Goal: Information Seeking & Learning: Learn about a topic

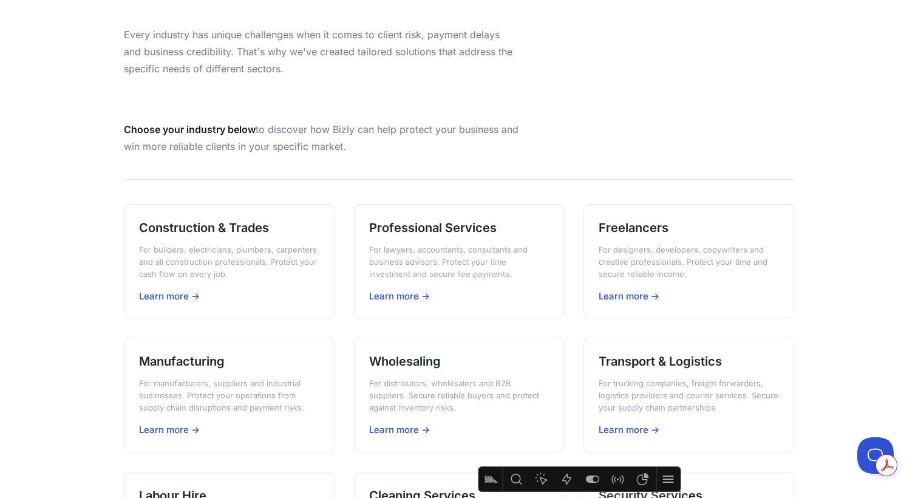
scroll to position [177, 0]
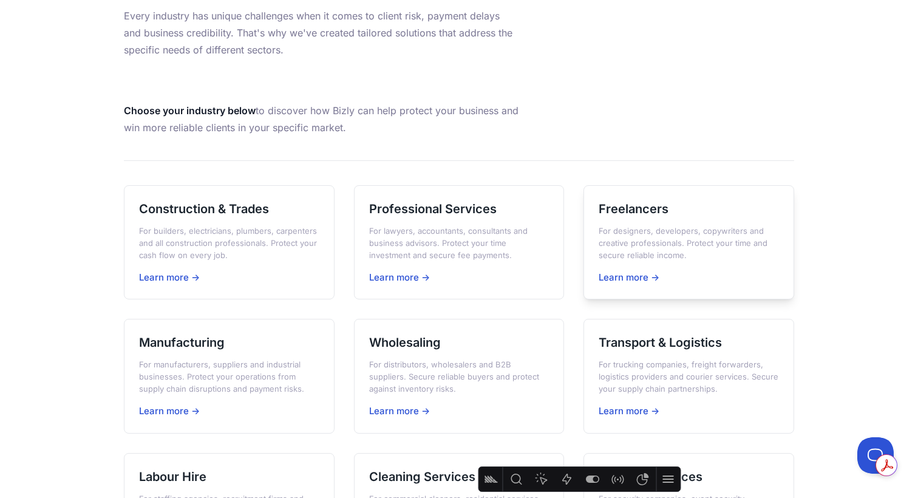
click at [625, 205] on h3 "Freelancers" at bounding box center [689, 208] width 180 height 17
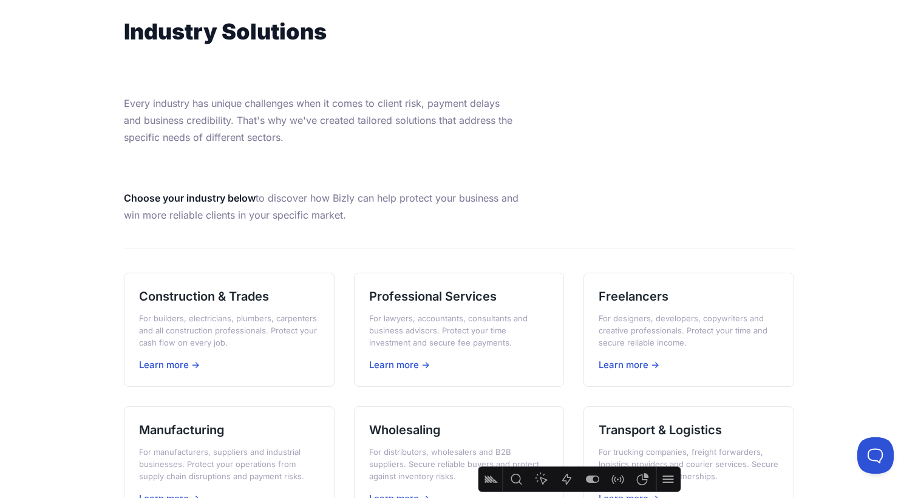
scroll to position [108, 0]
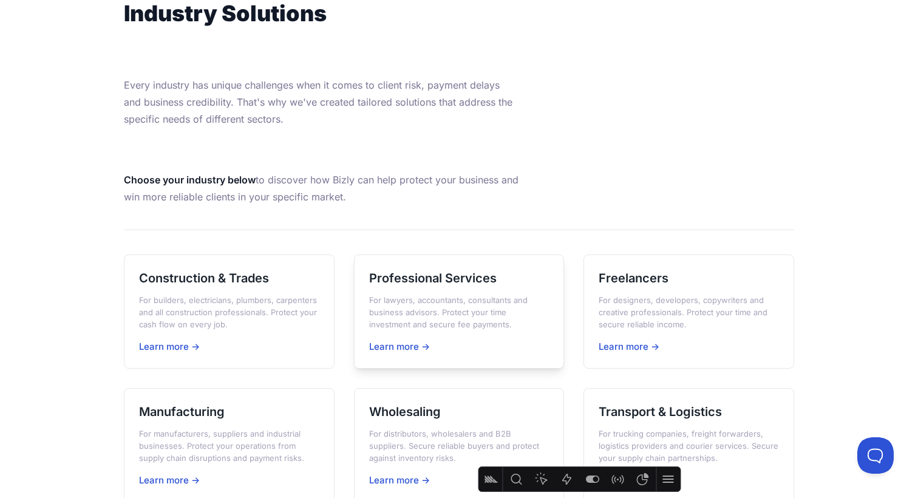
click at [430, 287] on div "Professional Services For lawyers, accountants, consultants and business adviso…" at bounding box center [459, 311] width 211 height 115
